Goal: Transaction & Acquisition: Purchase product/service

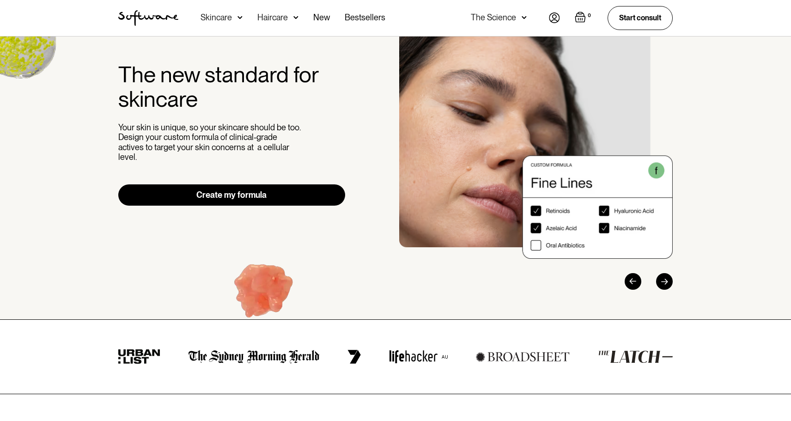
scroll to position [65, 0]
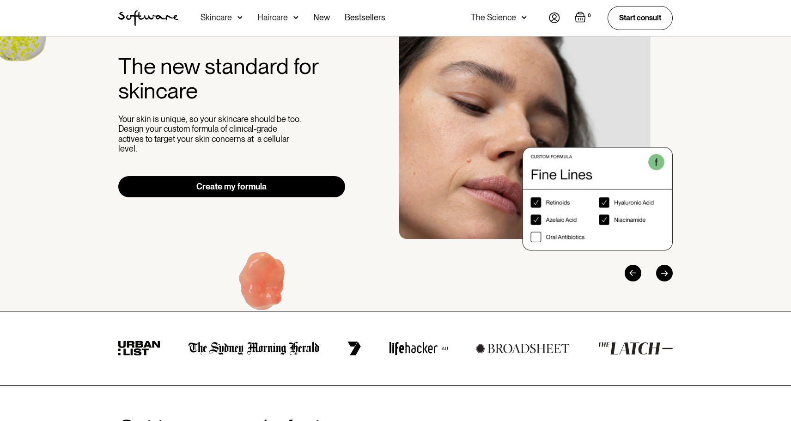
click at [240, 182] on link "Create my formula" at bounding box center [231, 186] width 227 height 21
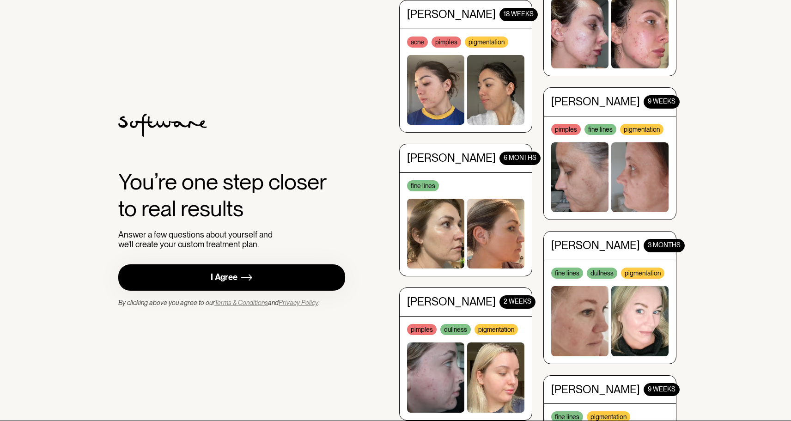
click at [476, 56] on img at bounding box center [495, 21] width 57 height 70
click at [176, 278] on link "I Agree" at bounding box center [231, 277] width 227 height 26
